Goal: Task Accomplishment & Management: Manage account settings

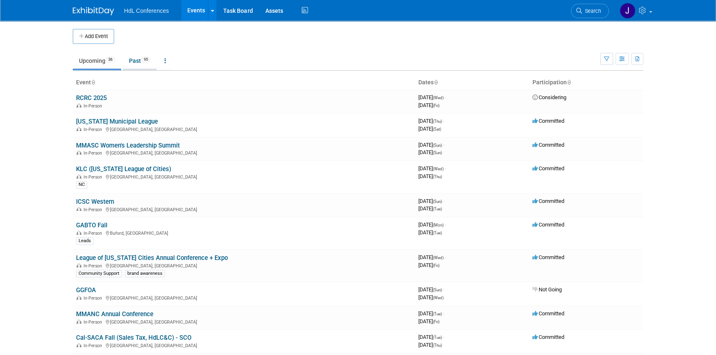
click at [131, 62] on link "Past 95" at bounding box center [140, 61] width 34 height 16
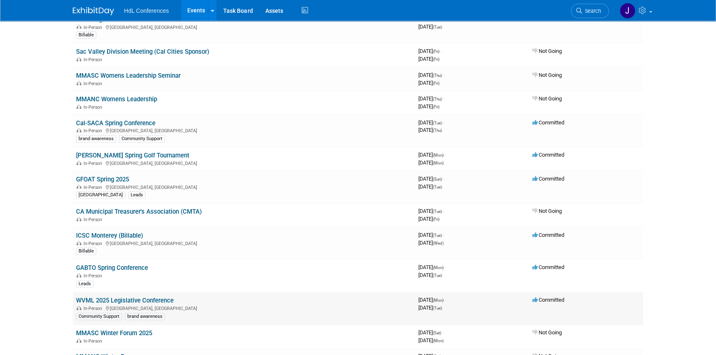
scroll to position [488, 0]
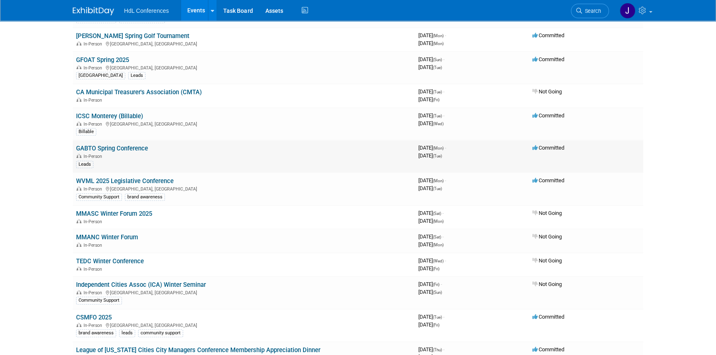
click at [100, 145] on link "GABTO Spring Conference" at bounding box center [112, 148] width 72 height 7
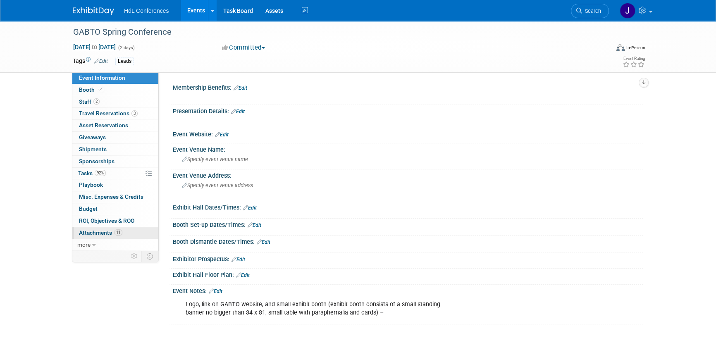
click at [106, 234] on span "Attachments 11" at bounding box center [100, 232] width 43 height 7
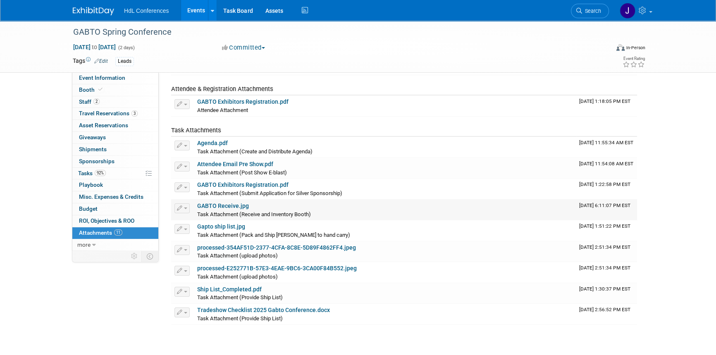
scroll to position [75, 0]
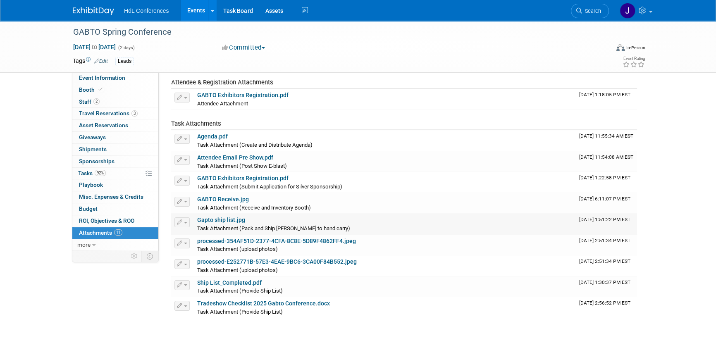
click at [231, 219] on link "Gapto ship list.jpg" at bounding box center [221, 220] width 48 height 7
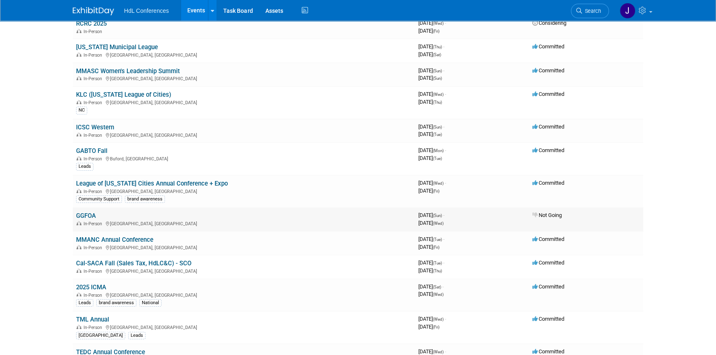
scroll to position [75, 0]
click at [143, 181] on link "League of [US_STATE] Cities Annual Conference + Expo" at bounding box center [152, 182] width 152 height 7
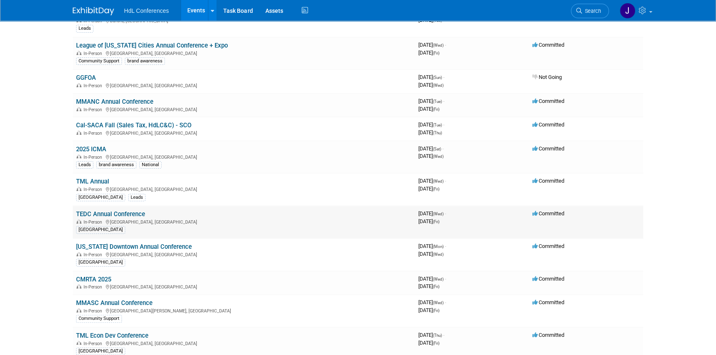
scroll to position [225, 0]
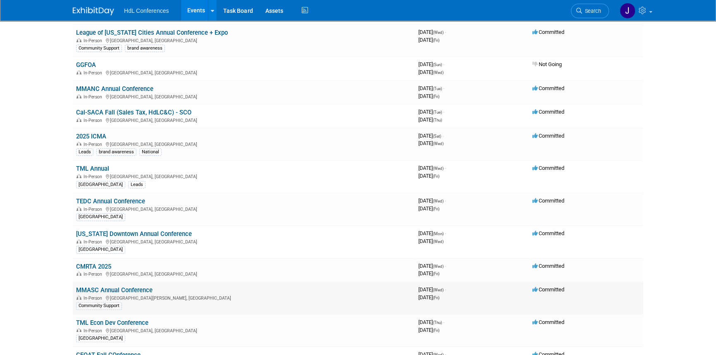
click at [119, 289] on link "MMASC Annual Conference" at bounding box center [114, 289] width 76 height 7
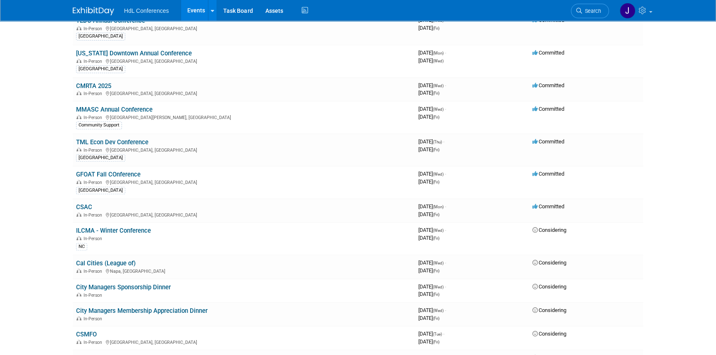
scroll to position [413, 0]
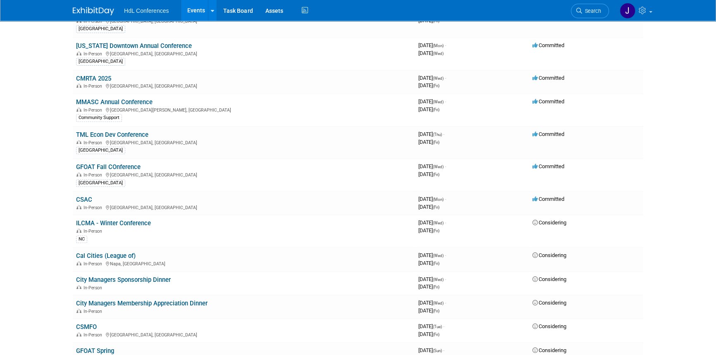
drag, startPoint x: 41, startPoint y: 138, endPoint x: 72, endPoint y: 236, distance: 102.5
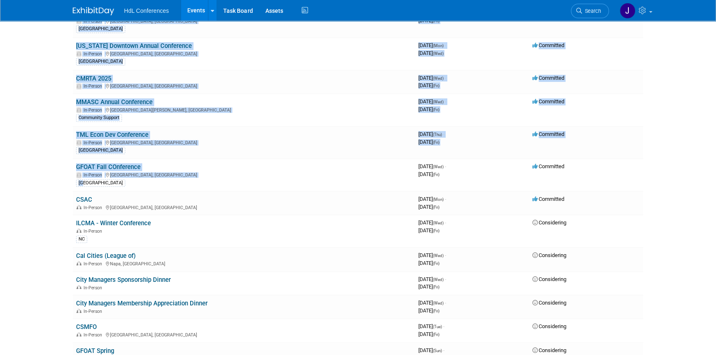
drag, startPoint x: 62, startPoint y: 129, endPoint x: 38, endPoint y: 182, distance: 57.9
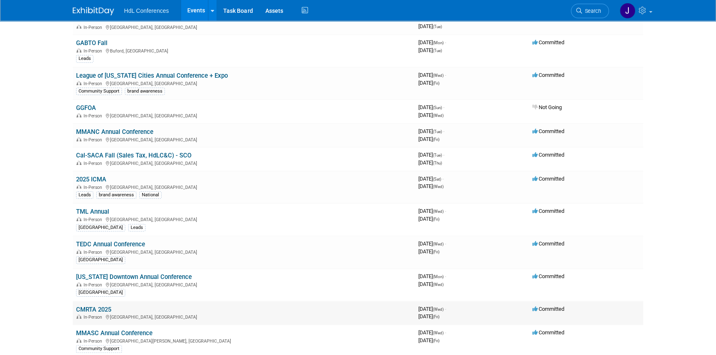
scroll to position [188, 0]
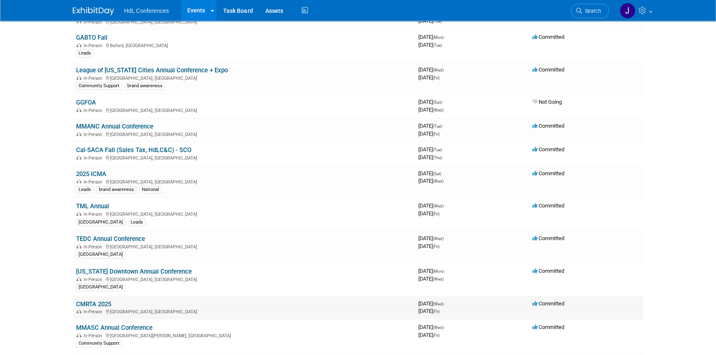
click at [95, 302] on link "CMRTA 2025" at bounding box center [93, 304] width 35 height 7
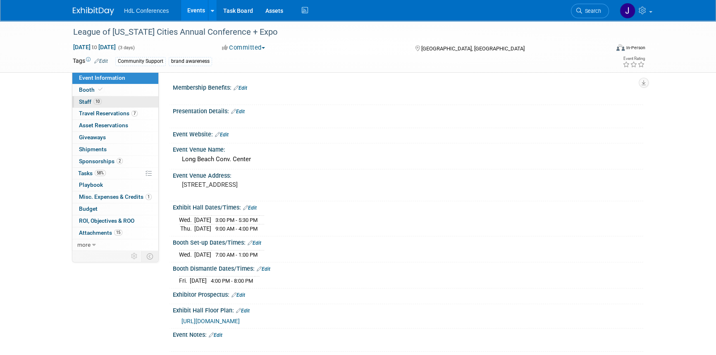
click at [122, 100] on link "10 Staff 10" at bounding box center [115, 102] width 86 height 12
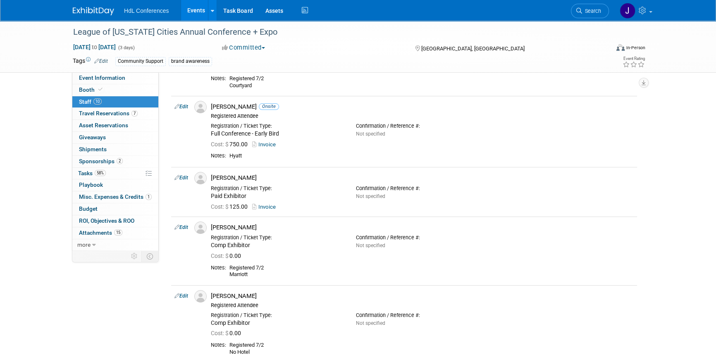
scroll to position [75, 0]
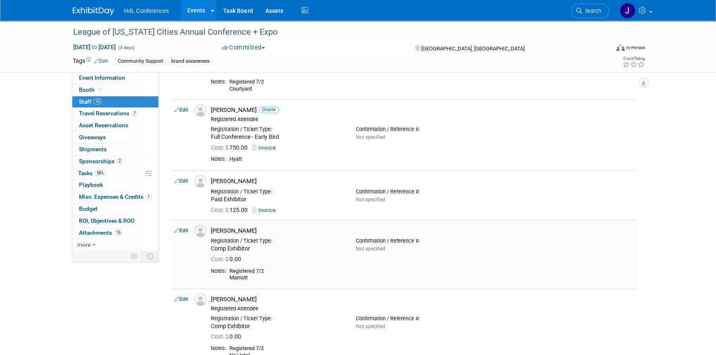
drag, startPoint x: 264, startPoint y: 277, endPoint x: 210, endPoint y: 229, distance: 72.6
click at [210, 229] on td "Bret Harmon Registration / Ticket Type: Comp Exhibitor Cost: $" at bounding box center [422, 254] width 429 height 69
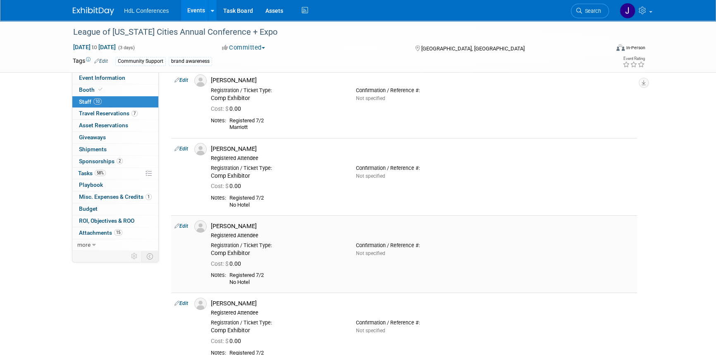
scroll to position [37, 0]
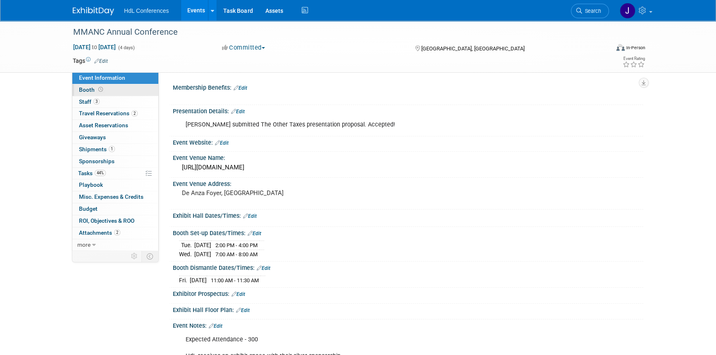
click at [104, 89] on link "Booth" at bounding box center [115, 90] width 86 height 12
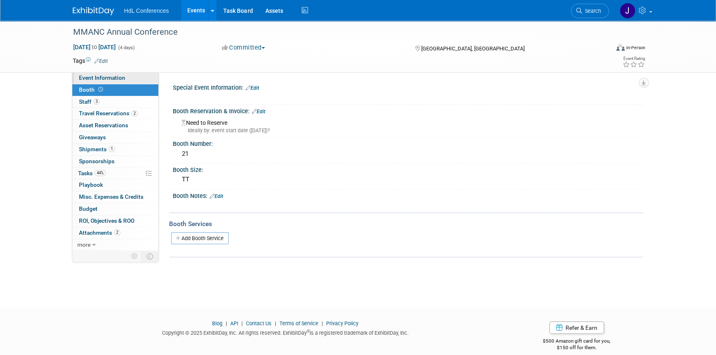
click at [119, 78] on span "Event Information" at bounding box center [102, 77] width 46 height 7
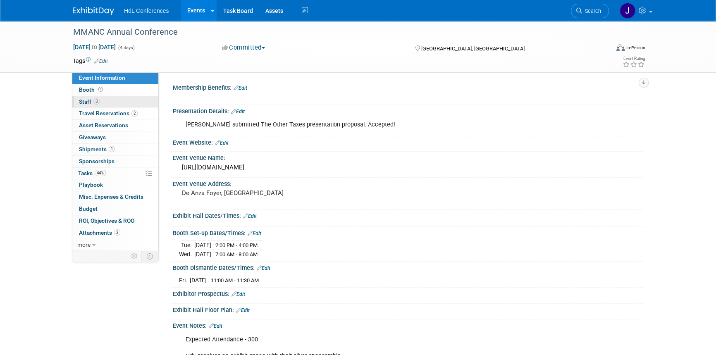
click at [123, 107] on link "3 Staff 3" at bounding box center [115, 102] width 86 height 12
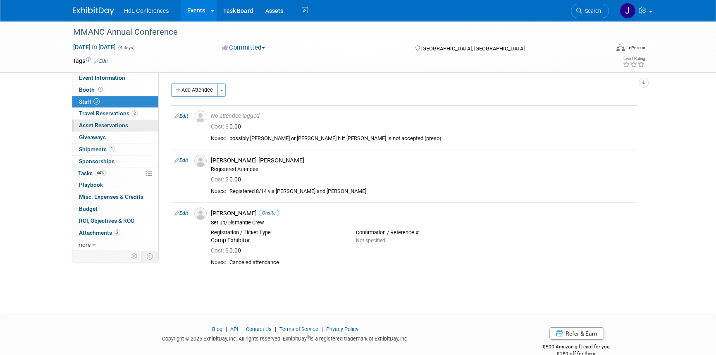
click at [125, 126] on span "Asset Reservations 0" at bounding box center [103, 125] width 49 height 7
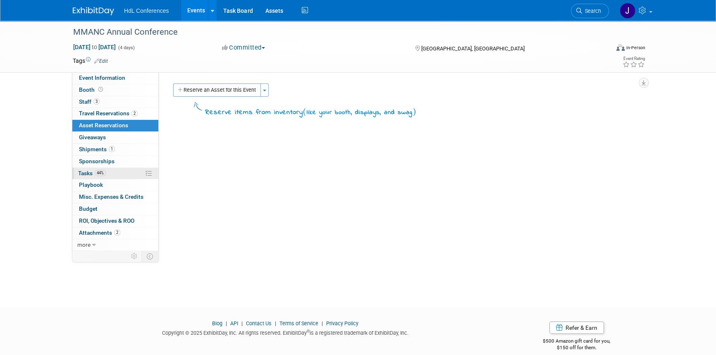
click at [125, 169] on link "44% Tasks 44%" at bounding box center [115, 174] width 86 height 12
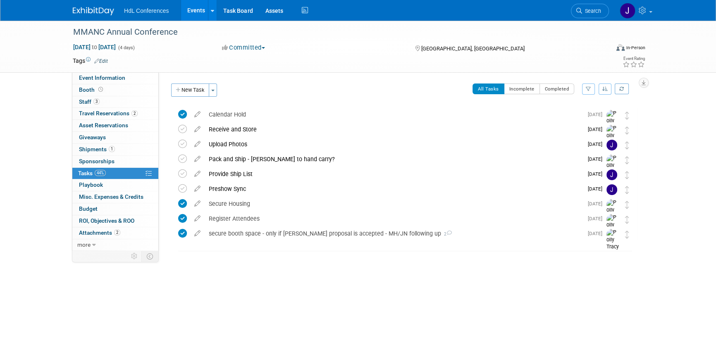
click at [93, 10] on img at bounding box center [93, 11] width 41 height 8
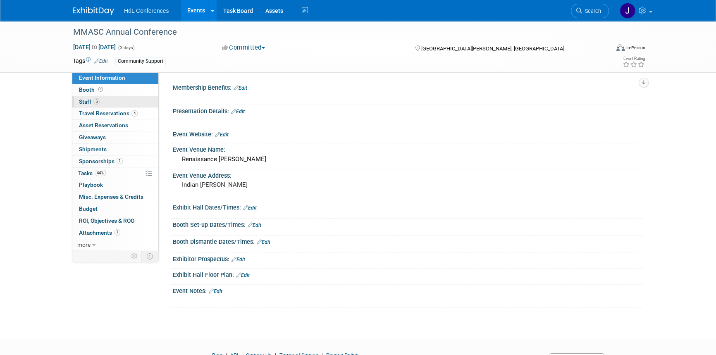
click at [102, 98] on link "5 Staff 5" at bounding box center [115, 102] width 86 height 12
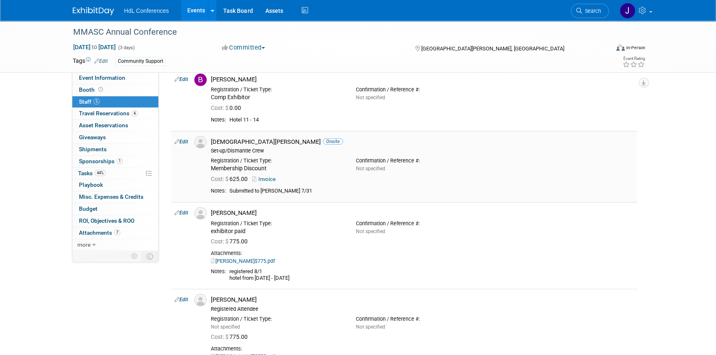
scroll to position [112, 0]
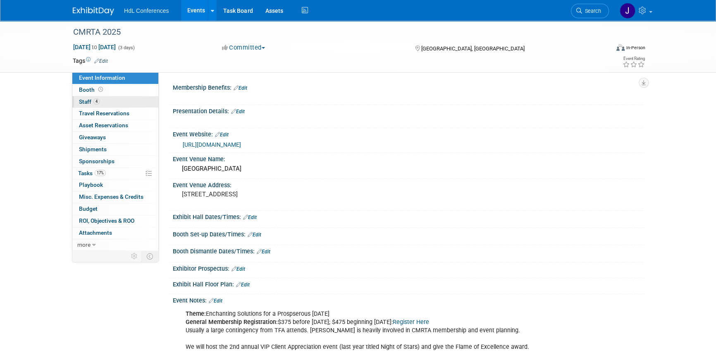
click at [101, 99] on link "4 Staff 4" at bounding box center [115, 102] width 86 height 12
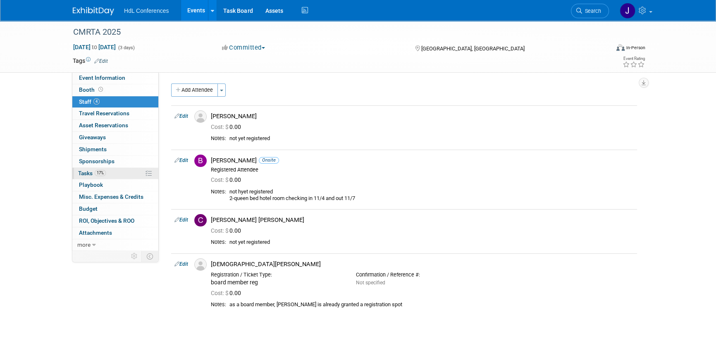
click at [131, 169] on link "17% Tasks 17%" at bounding box center [115, 174] width 86 height 12
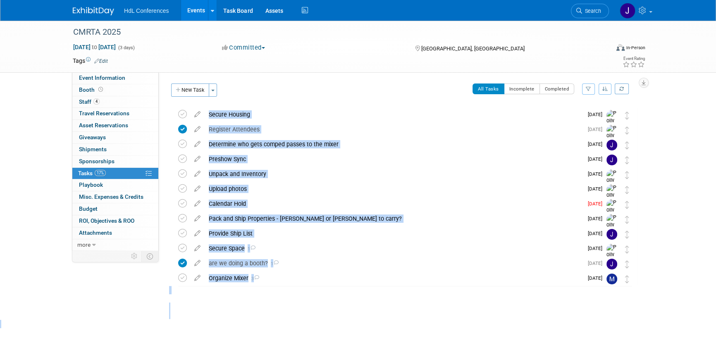
drag, startPoint x: 294, startPoint y: 334, endPoint x: 285, endPoint y: 98, distance: 236.2
click at [285, 98] on div "CMRTA 2025 Nov 5, 2025 to Nov 7, 2025 (3 days) Nov 5, 2025 to Nov 7, 2025 Commi…" at bounding box center [358, 179] width 716 height 316
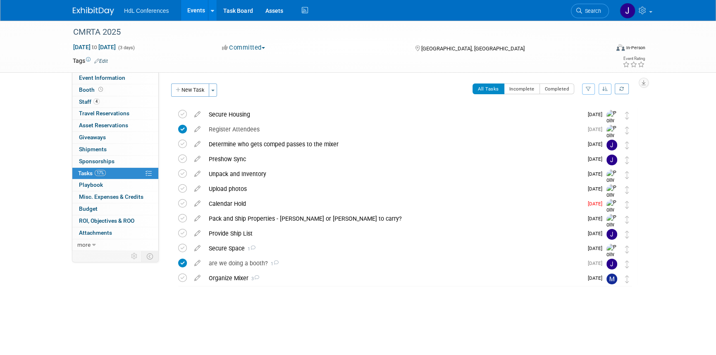
click at [288, 78] on div "Membership Benefits: Edit X Presentation Details: Edit X Event Website: Edit ht…" at bounding box center [401, 161] width 484 height 178
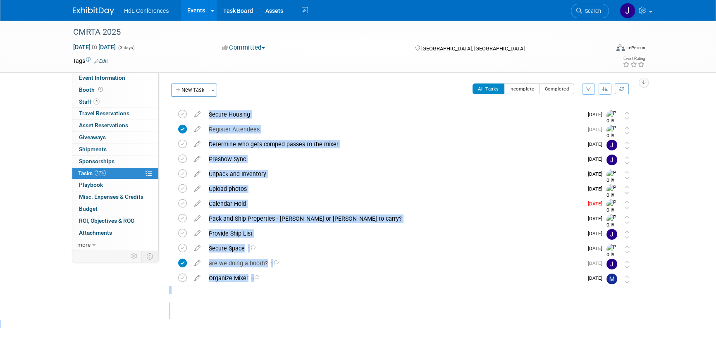
drag, startPoint x: 288, startPoint y: 78, endPoint x: 335, endPoint y: 348, distance: 274.1
click at [335, 348] on body "HdL Conferences Events Add Event Bulk Upload Events Shareable Event Boards Rece…" at bounding box center [358, 177] width 716 height 355
click at [347, 311] on div "CMRTA 2025 Anaheim, CA Nov 5, 2025 to Nov 7, 2025 (Going) Secure Housing Pro ti…" at bounding box center [403, 213] width 468 height 212
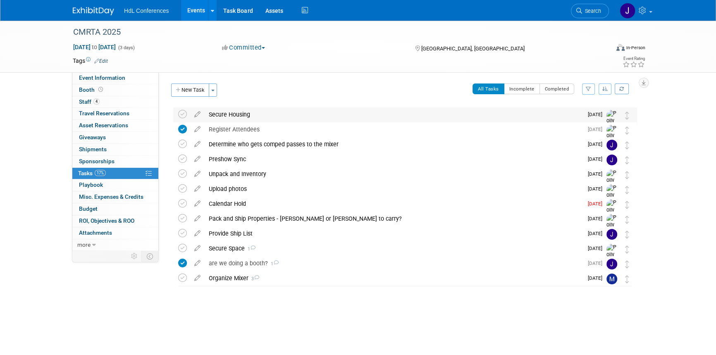
drag, startPoint x: 251, startPoint y: 324, endPoint x: 250, endPoint y: 107, distance: 217.0
click at [249, 110] on div "CMRTA 2025 Nov 5, 2025 to Nov 7, 2025 (3 days) Nov 5, 2025 to Nov 7, 2025 Commi…" at bounding box center [358, 179] width 716 height 316
click at [305, 341] on body "HdL Conferences Events Add Event Bulk Upload Events Shareable Event Boards Rece…" at bounding box center [358, 177] width 716 height 355
click at [246, 217] on div "Pack and Ship Properties - Connor or Cris to carry?" at bounding box center [394, 219] width 378 height 14
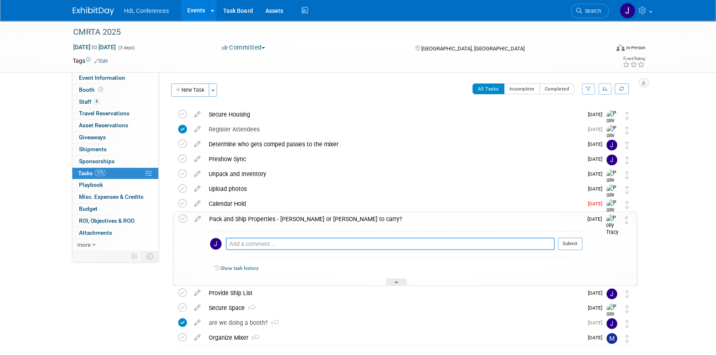
click at [271, 241] on textarea at bounding box center [390, 244] width 329 height 12
type textarea "def carrying"
click at [580, 248] on button "Submit" at bounding box center [570, 244] width 24 height 12
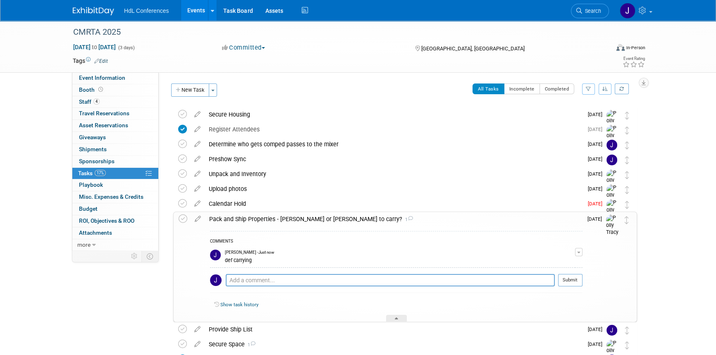
drag, startPoint x: 181, startPoint y: 219, endPoint x: 177, endPoint y: 232, distance: 14.0
click at [181, 219] on icon at bounding box center [183, 219] width 9 height 9
click at [125, 292] on div "Event Information Event Info Booth Booth 4 Staff 4 Staff 0 Travel Reservations …" at bounding box center [358, 218] width 583 height 395
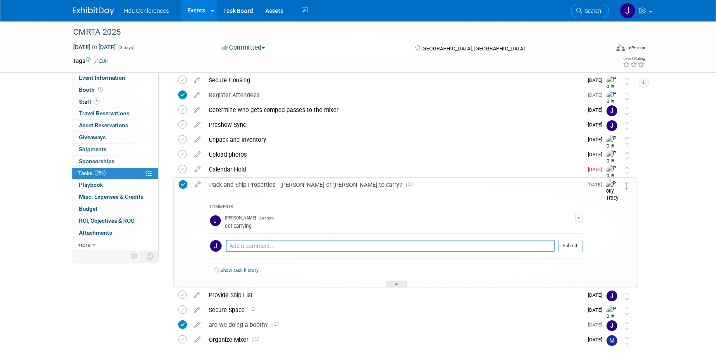
scroll to position [77, 0]
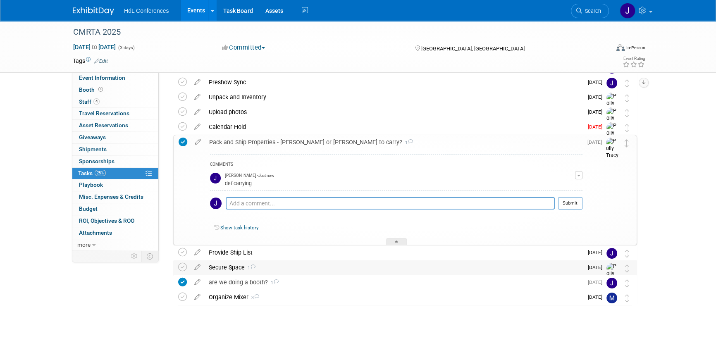
click at [254, 270] on span "1" at bounding box center [250, 267] width 11 height 5
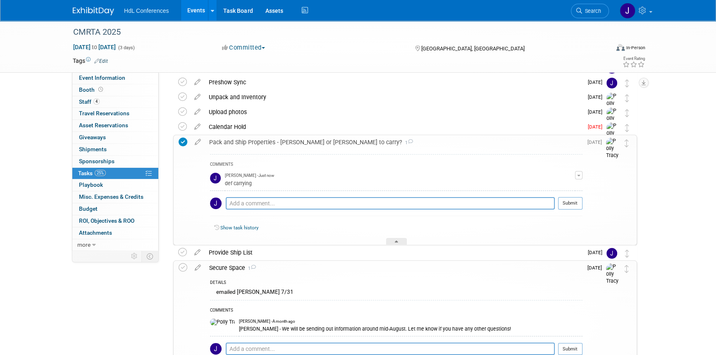
scroll to position [0, 0]
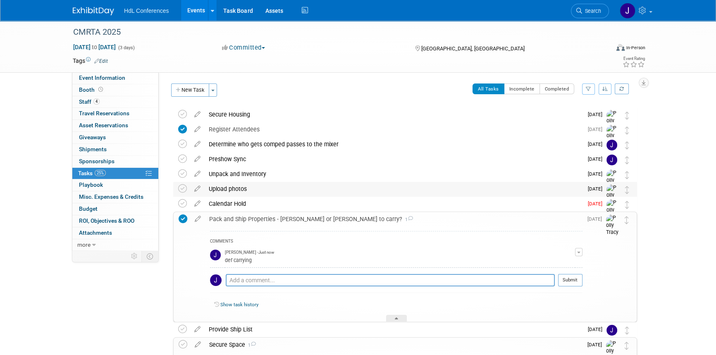
click at [247, 187] on div "Upload photos" at bounding box center [394, 189] width 378 height 14
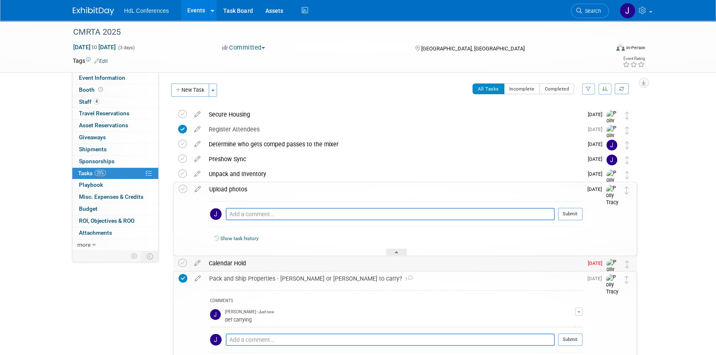
click at [240, 261] on div "Calendar Hold" at bounding box center [394, 263] width 378 height 14
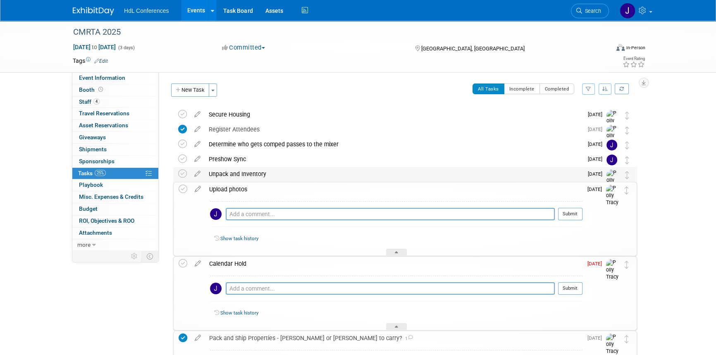
click at [276, 174] on div "Unpack and Inventory" at bounding box center [394, 174] width 378 height 14
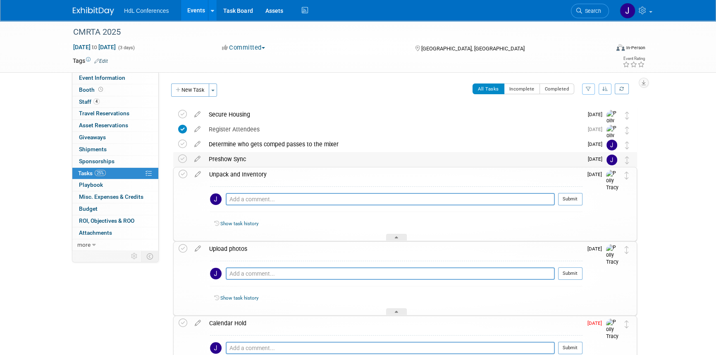
click at [284, 154] on div "Preshow Sync" at bounding box center [394, 159] width 378 height 14
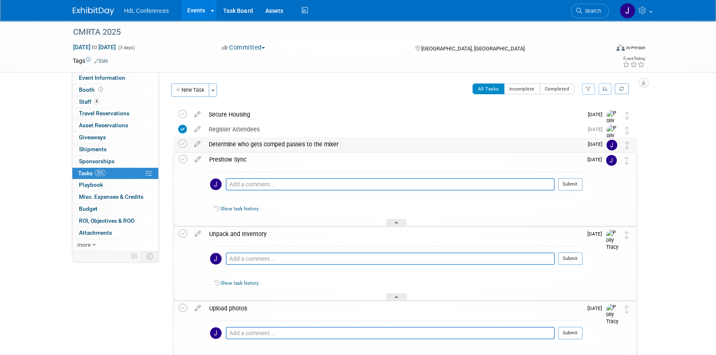
click at [298, 141] on div "Determine who gets comped passes to the mixer" at bounding box center [394, 144] width 378 height 14
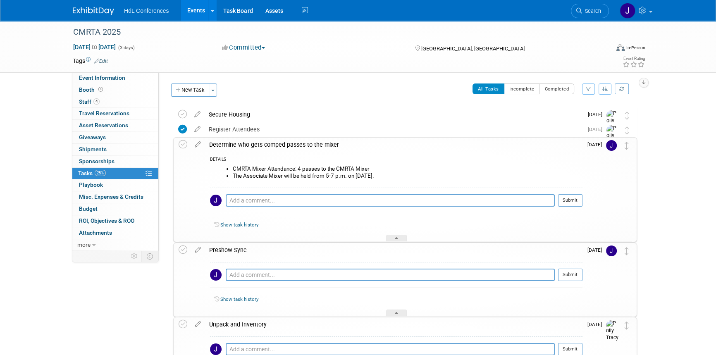
drag, startPoint x: 388, startPoint y: 174, endPoint x: 245, endPoint y: 161, distance: 144.0
click at [245, 161] on div "DETAILS CMRTA Mixer Attendance: 4 passes to the CMRTA Mixer The Associate Mixer…" at bounding box center [393, 197] width 377 height 90
copy div "CMRTA Mixer Attendance: 4 passes to the CMRTA Mixer The Associate Mixer will be…"
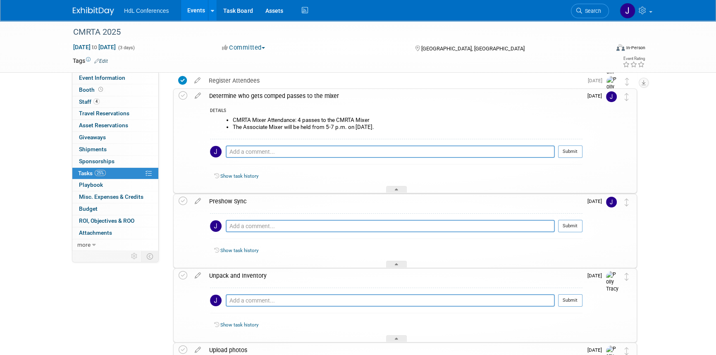
scroll to position [150, 0]
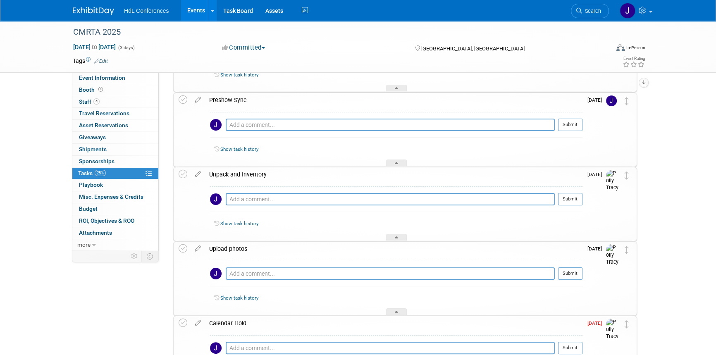
click at [92, 16] on div "HdL Conferences Events Add Event Bulk Upload Events Shareable Event Boards Rece…" at bounding box center [358, 10] width 570 height 21
click at [96, 17] on div "HdL Conferences Events Add Event Bulk Upload Events Shareable Event Boards Rece…" at bounding box center [358, 10] width 570 height 21
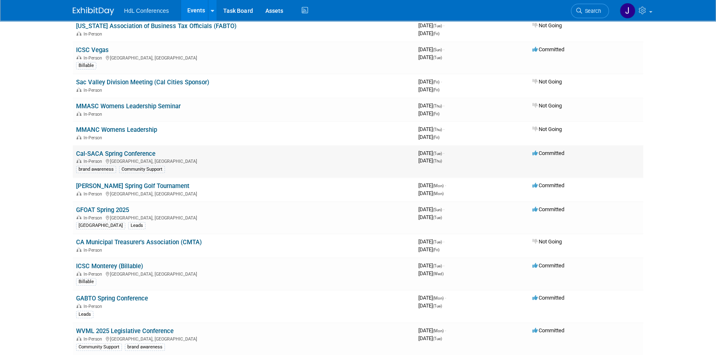
scroll to position [488, 0]
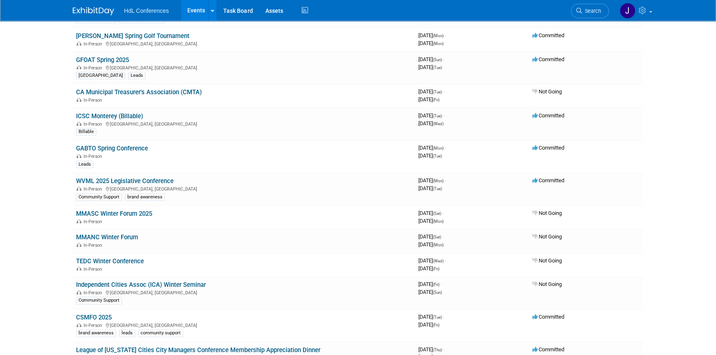
click at [578, 12] on icon at bounding box center [579, 11] width 6 height 6
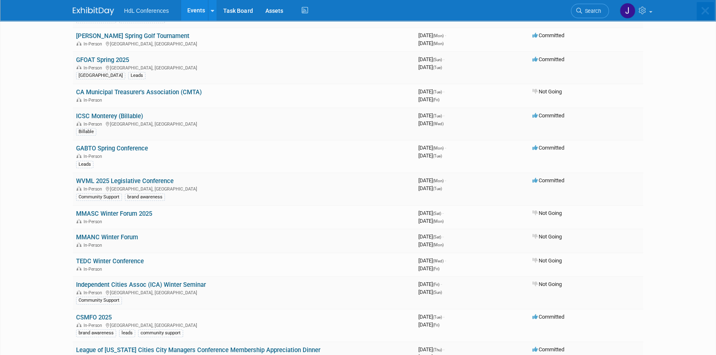
scroll to position [0, 0]
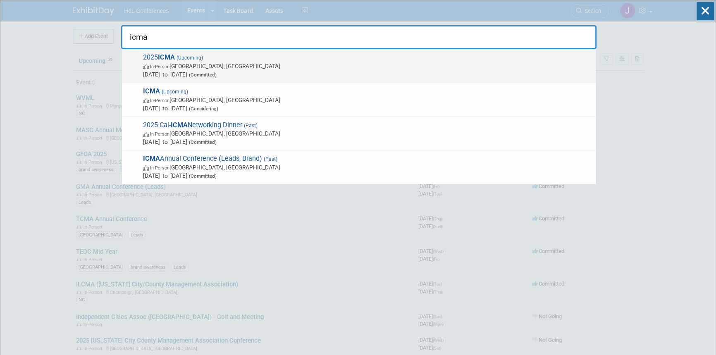
type input "icma"
click at [185, 58] on span "(Upcoming)" at bounding box center [189, 58] width 28 height 6
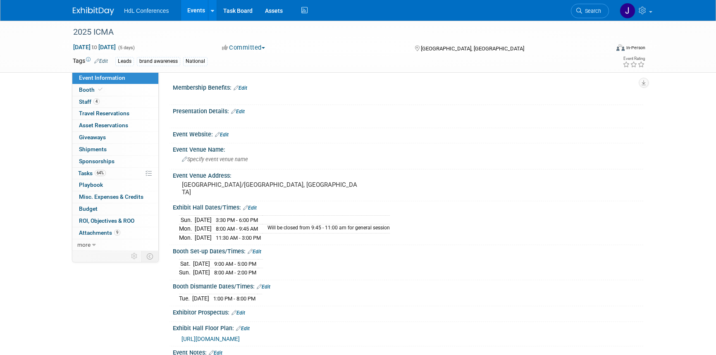
click at [109, 102] on link "4 Staff 4" at bounding box center [115, 102] width 86 height 12
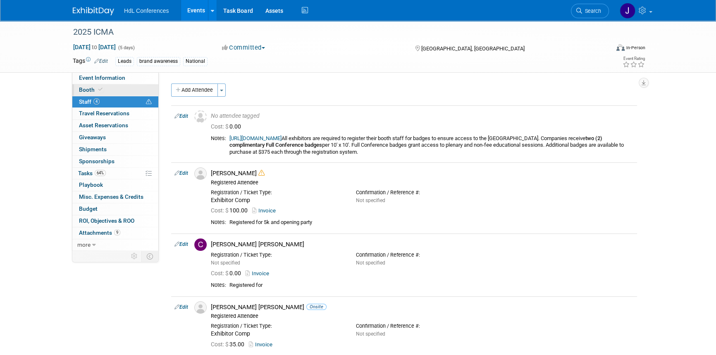
click at [106, 86] on link "Booth" at bounding box center [115, 90] width 86 height 12
